Goal: Information Seeking & Learning: Learn about a topic

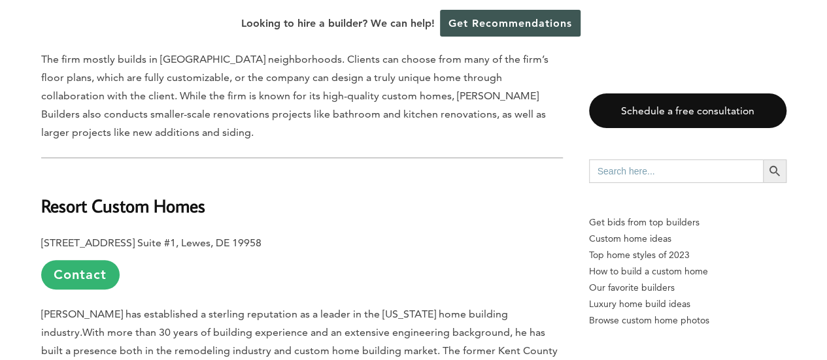
scroll to position [2794, 0]
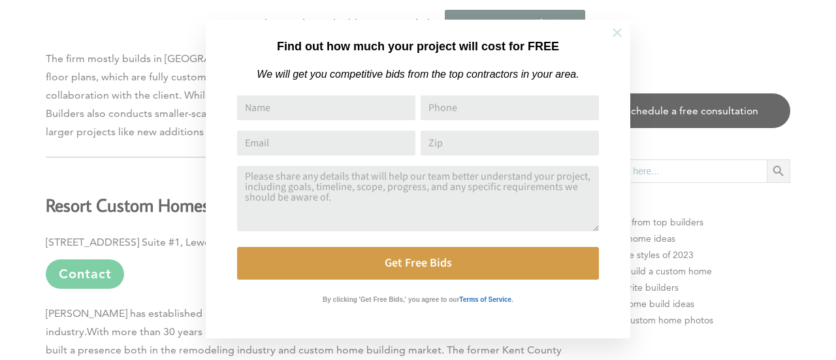
click at [616, 29] on icon at bounding box center [617, 32] width 9 height 9
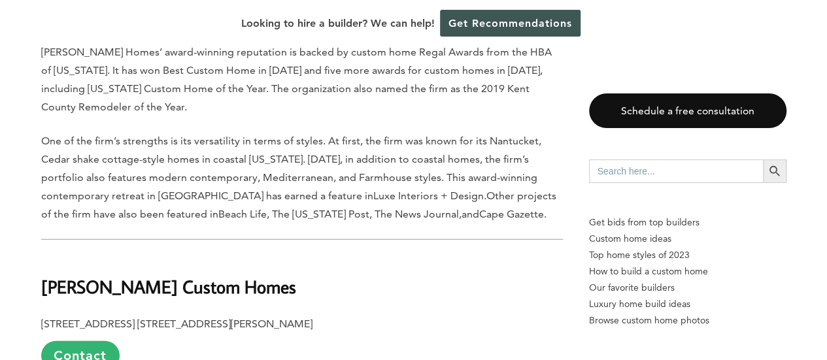
scroll to position [6739, 0]
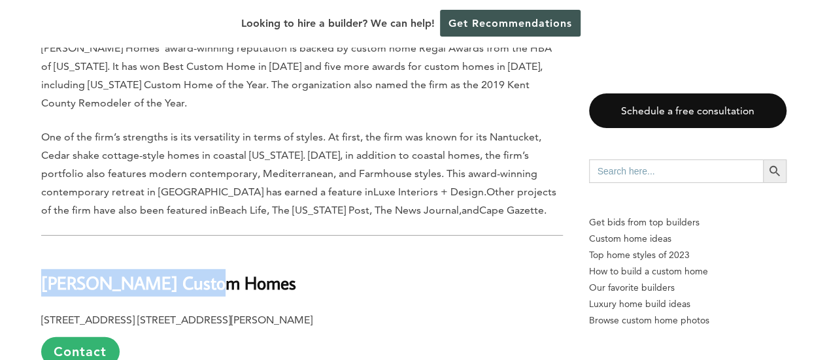
drag, startPoint x: 42, startPoint y: 135, endPoint x: 214, endPoint y: 142, distance: 172.7
click at [214, 252] on h2 "[PERSON_NAME] Custom Homes" at bounding box center [301, 274] width 521 height 45
copy b "[PERSON_NAME] Custom Homes"
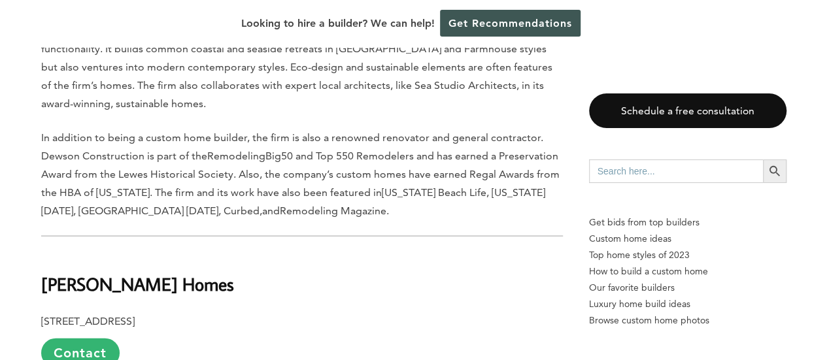
scroll to position [6250, 0]
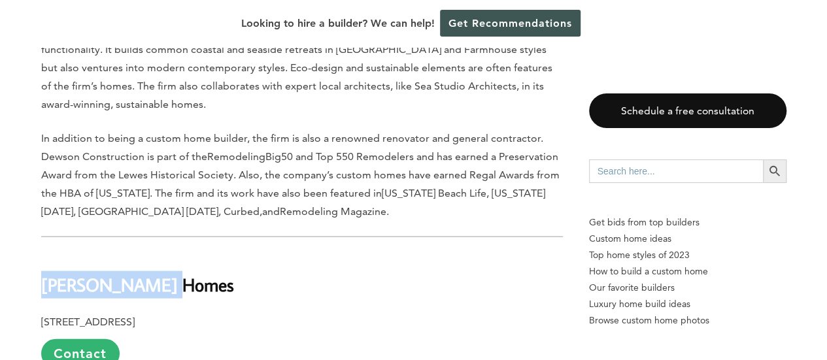
drag, startPoint x: 43, startPoint y: 140, endPoint x: 186, endPoint y: 119, distance: 144.1
click at [186, 253] on h2 "[PERSON_NAME] Homes" at bounding box center [301, 275] width 521 height 45
copy b "[PERSON_NAME] Homes"
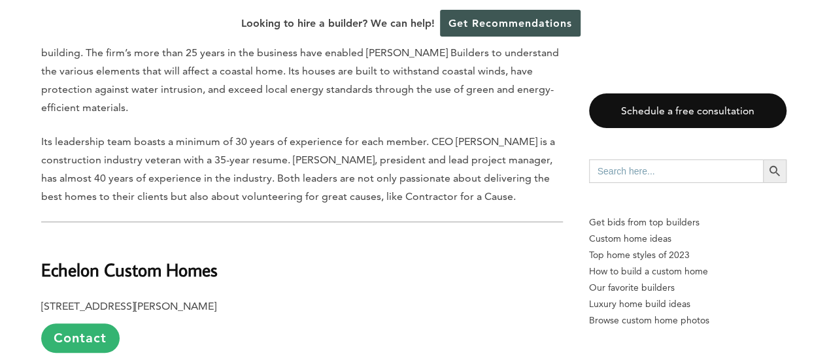
scroll to position [5345, 0]
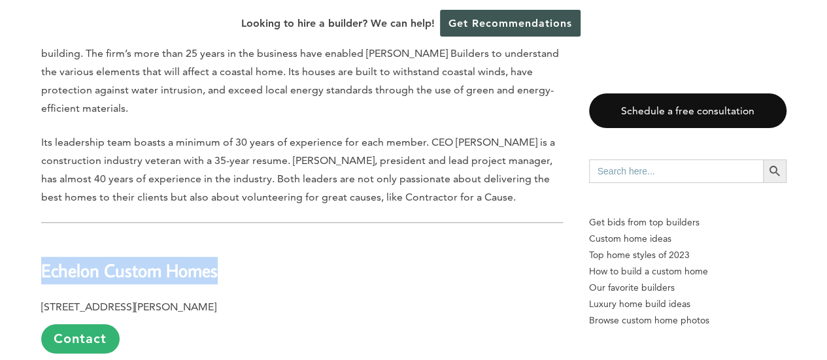
drag, startPoint x: 42, startPoint y: 130, endPoint x: 224, endPoint y: 118, distance: 182.7
click at [224, 239] on h2 "Echelon Custom Homes" at bounding box center [301, 261] width 521 height 45
copy b "Echelon Custom Homes"
